Goal: Task Accomplishment & Management: Manage account settings

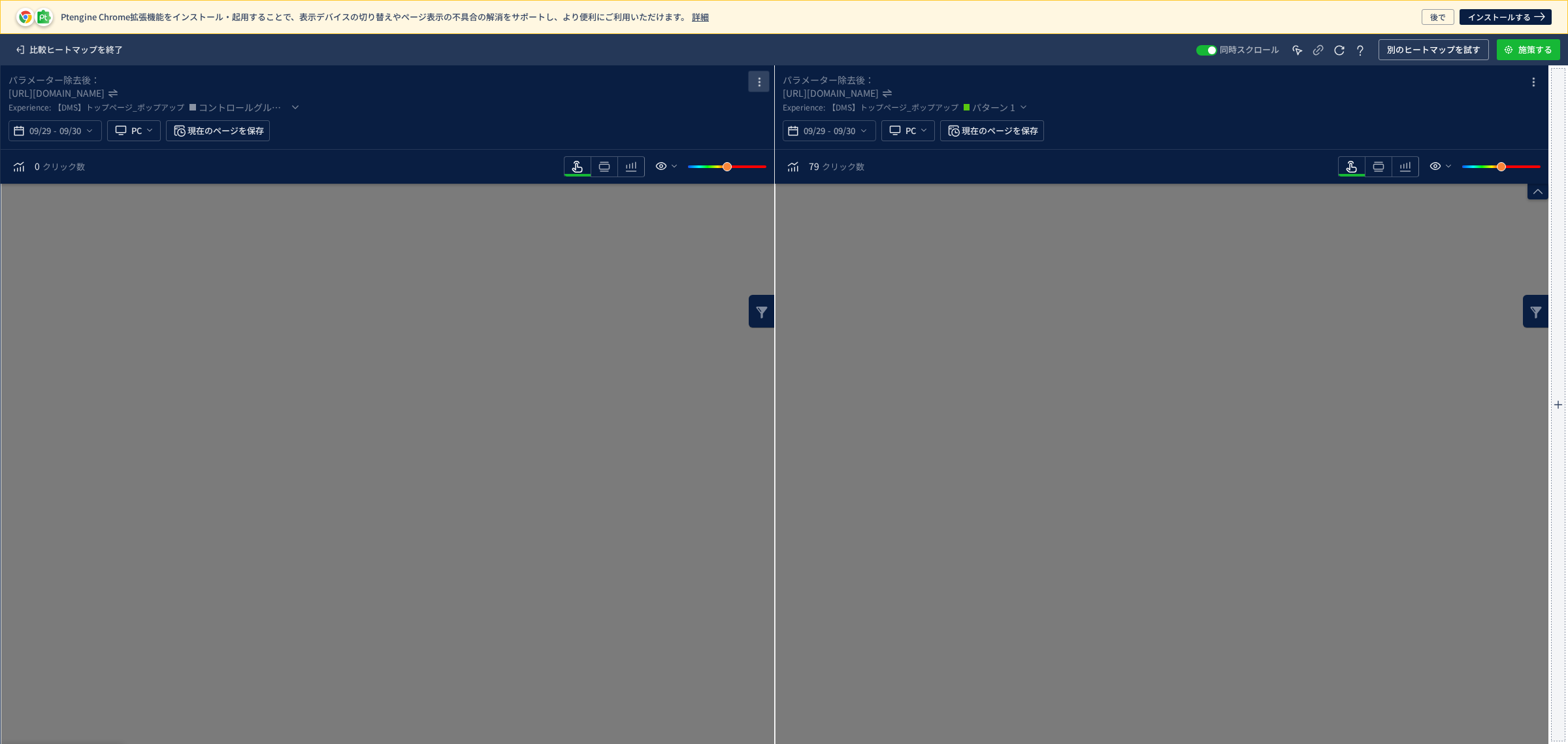
click at [762, 80] on icon "heatmap-box" at bounding box center [759, 83] width 16 height 16
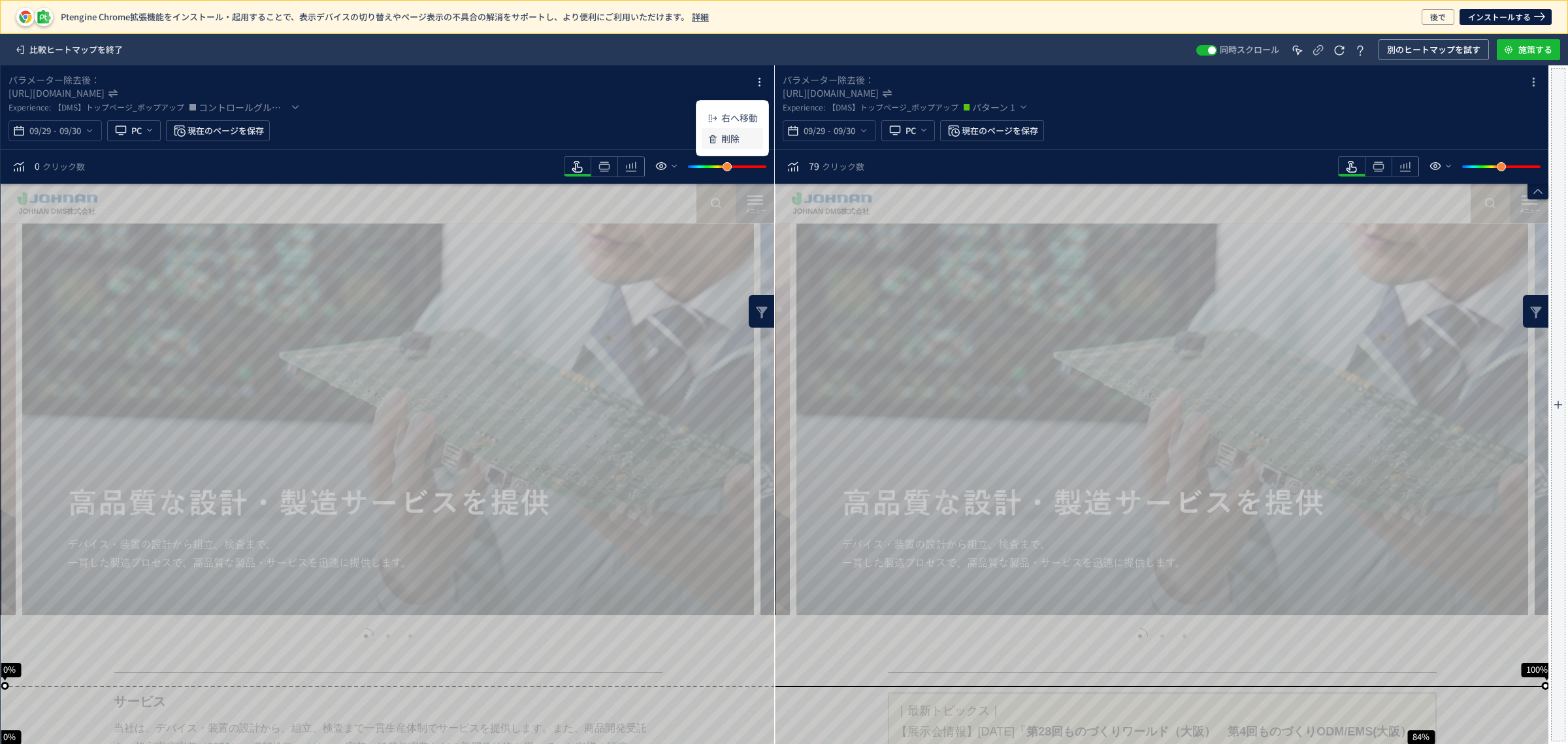
click at [724, 141] on p "削除" at bounding box center [730, 138] width 18 height 24
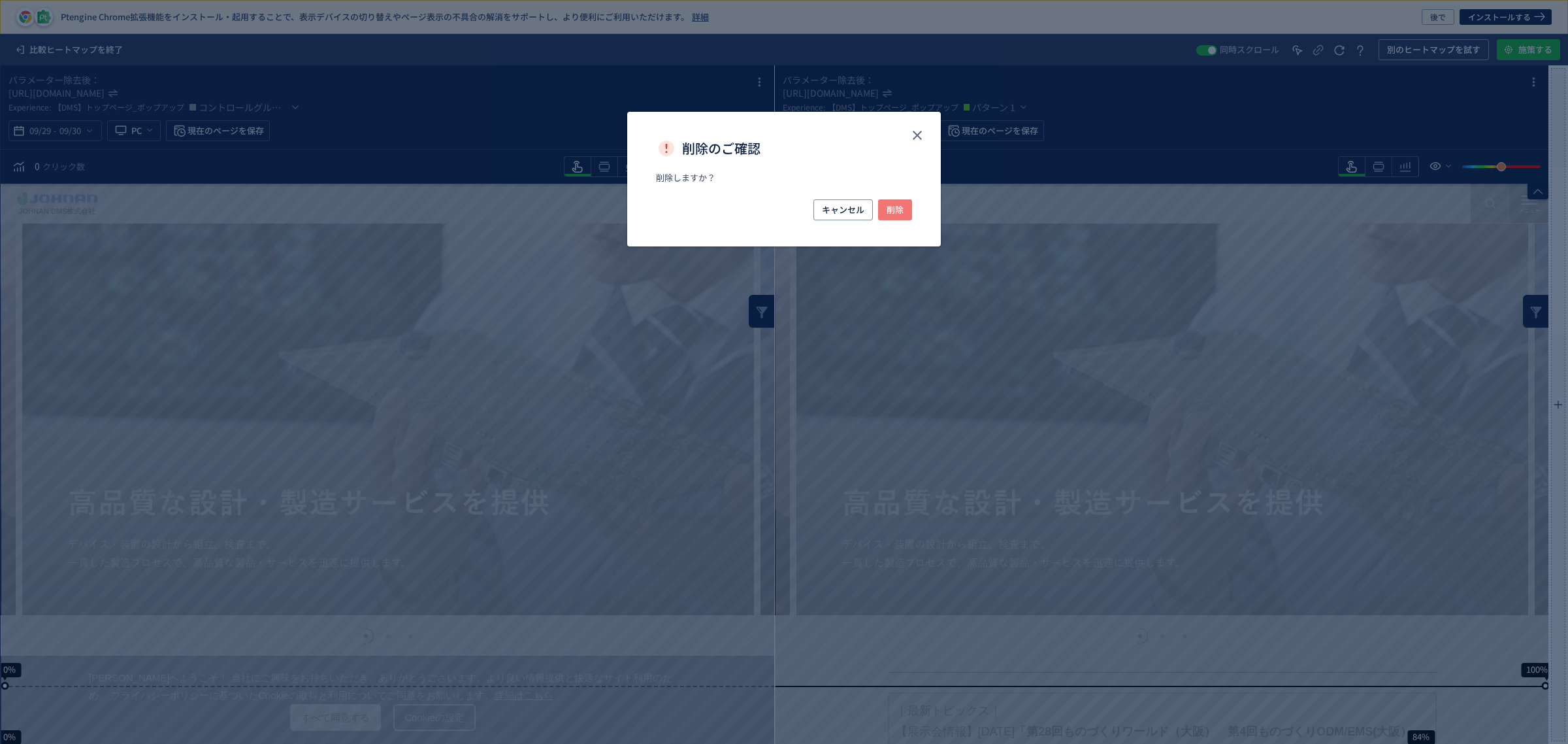
click at [893, 213] on span "削除" at bounding box center [894, 210] width 17 height 21
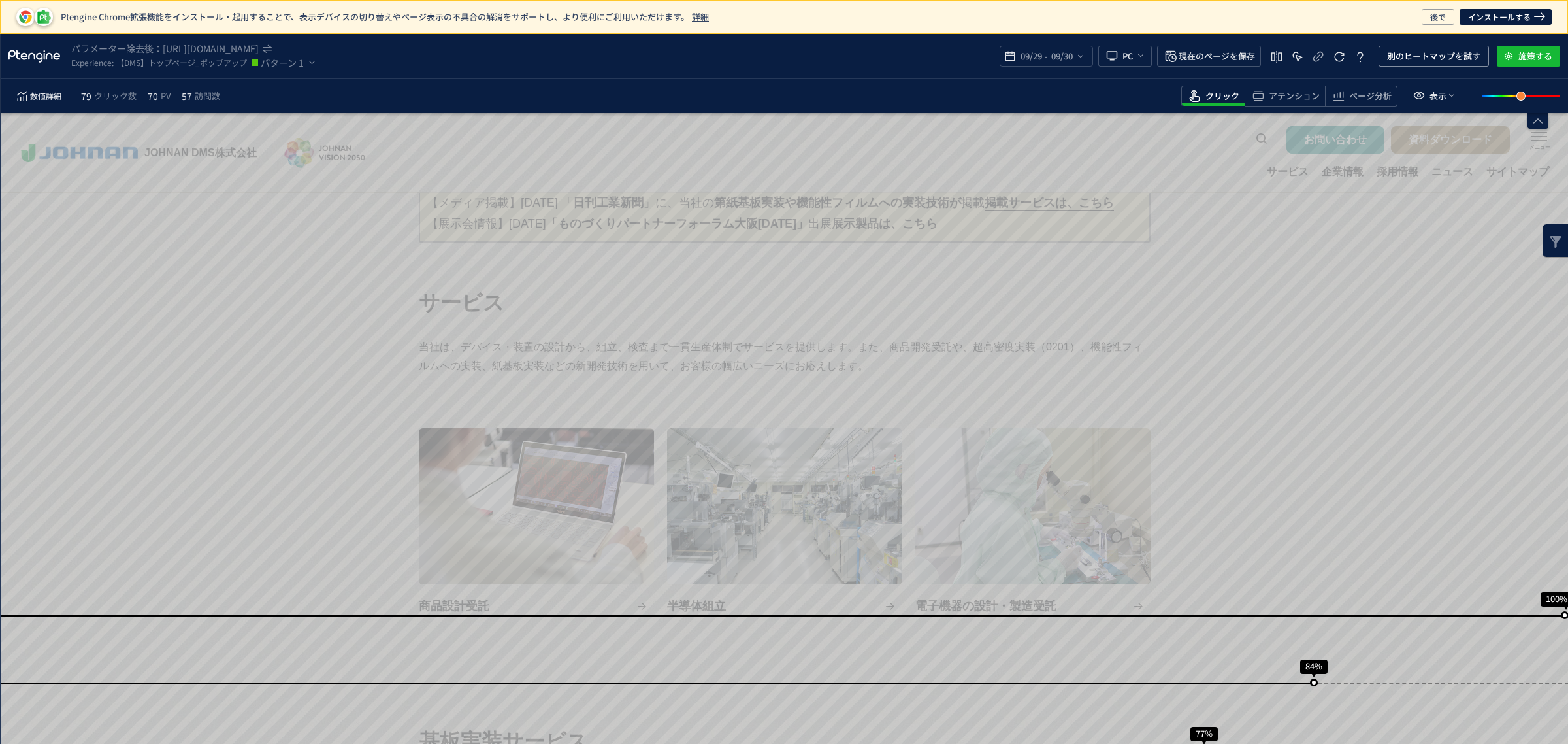
scroll to position [552, 0]
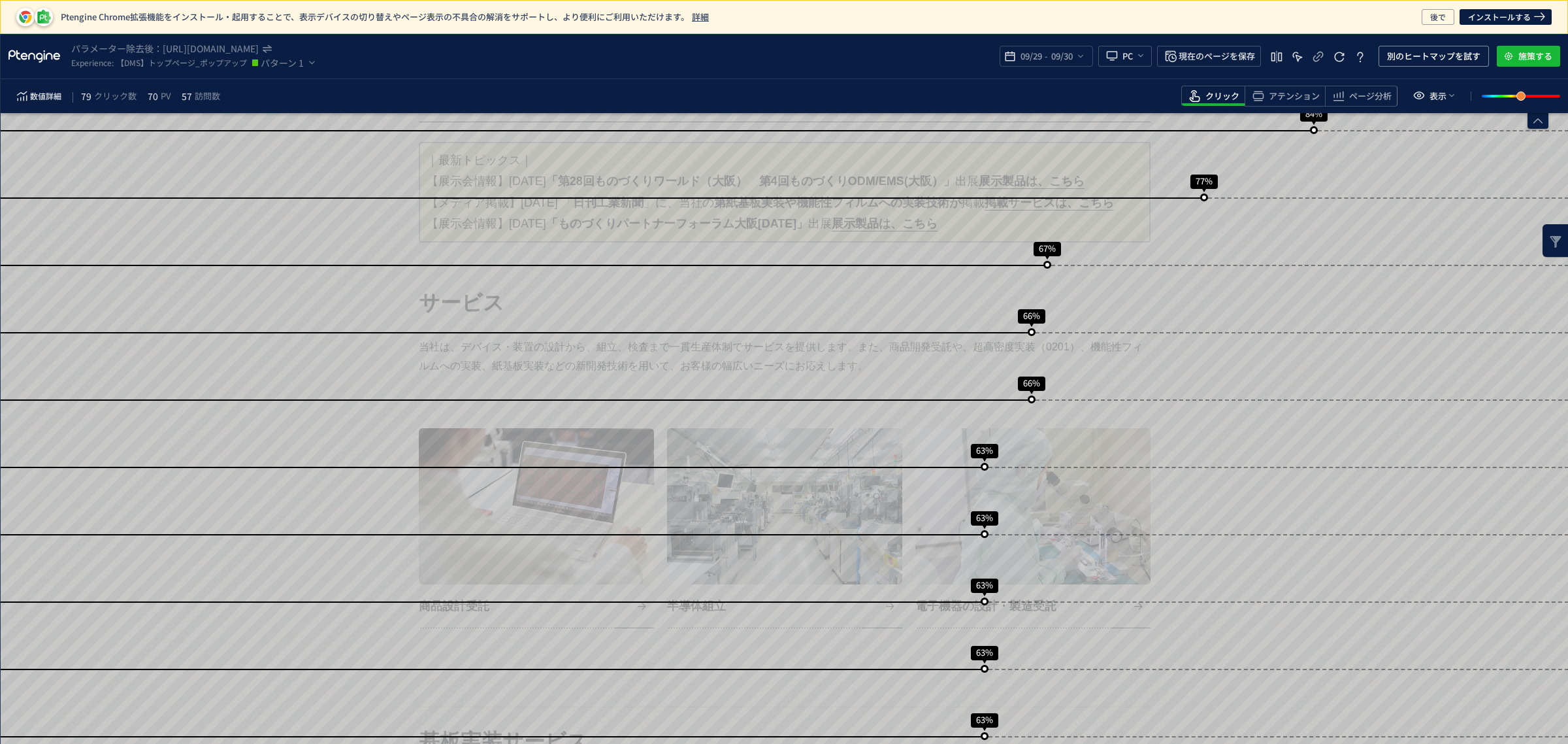
click at [1273, 93] on span "アテンション" at bounding box center [1295, 97] width 51 height 12
